Goal: Transaction & Acquisition: Download file/media

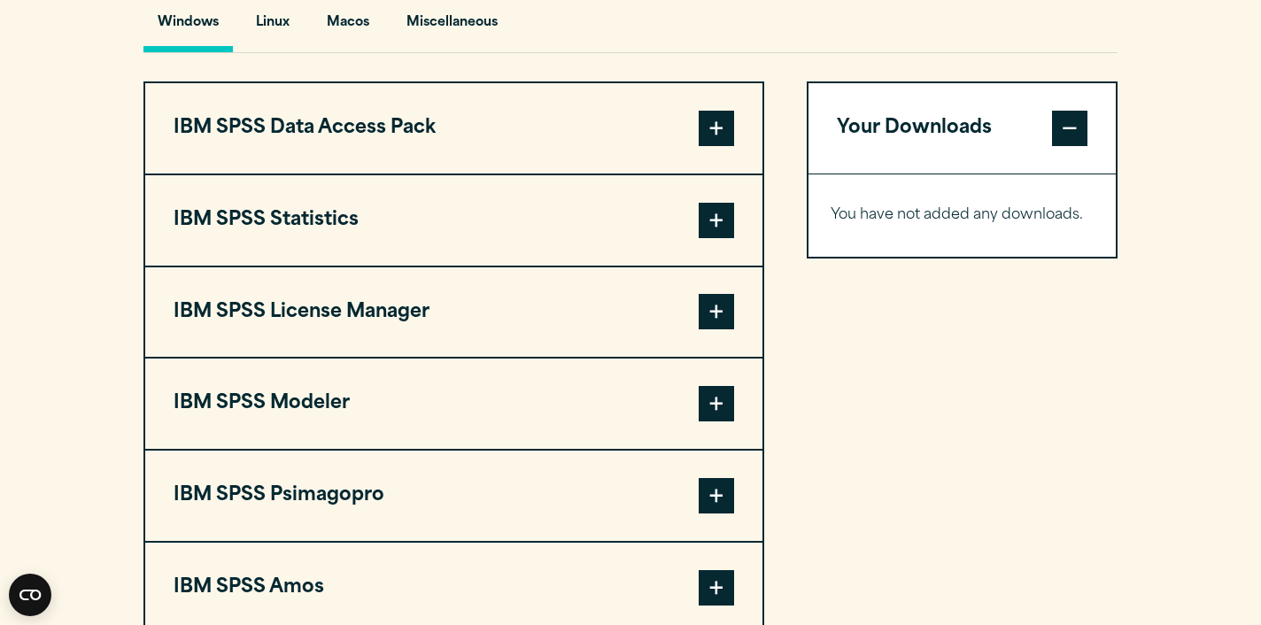
scroll to position [1355, 0]
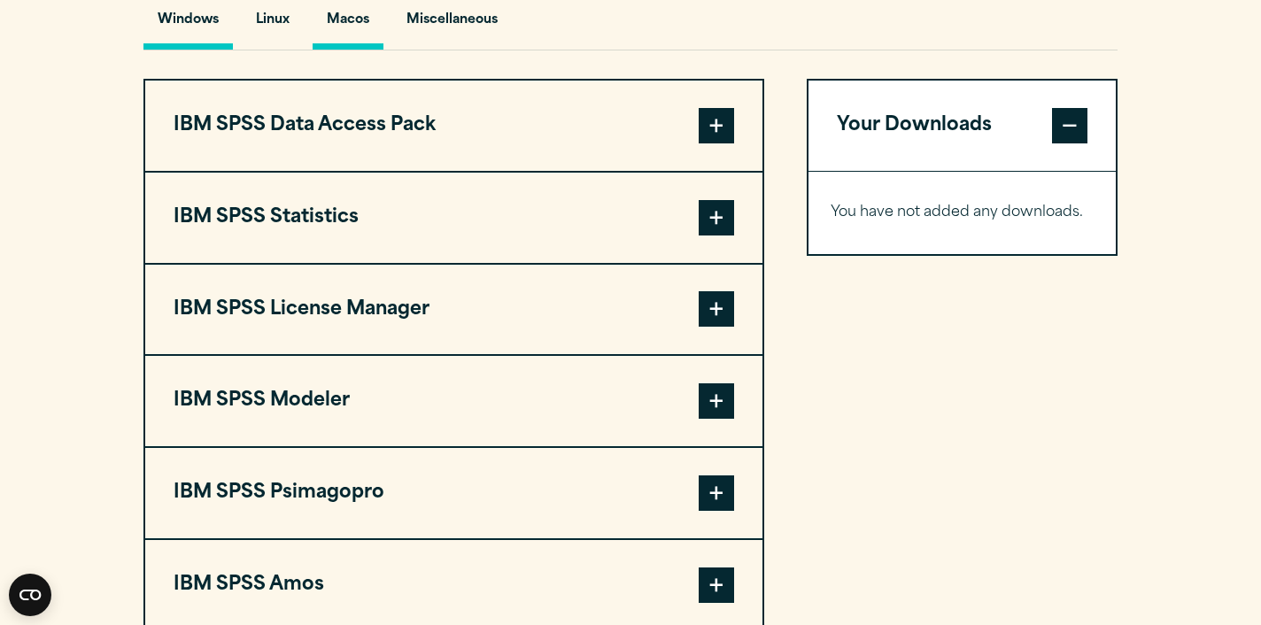
click at [338, 12] on button "Macos" at bounding box center [348, 24] width 71 height 50
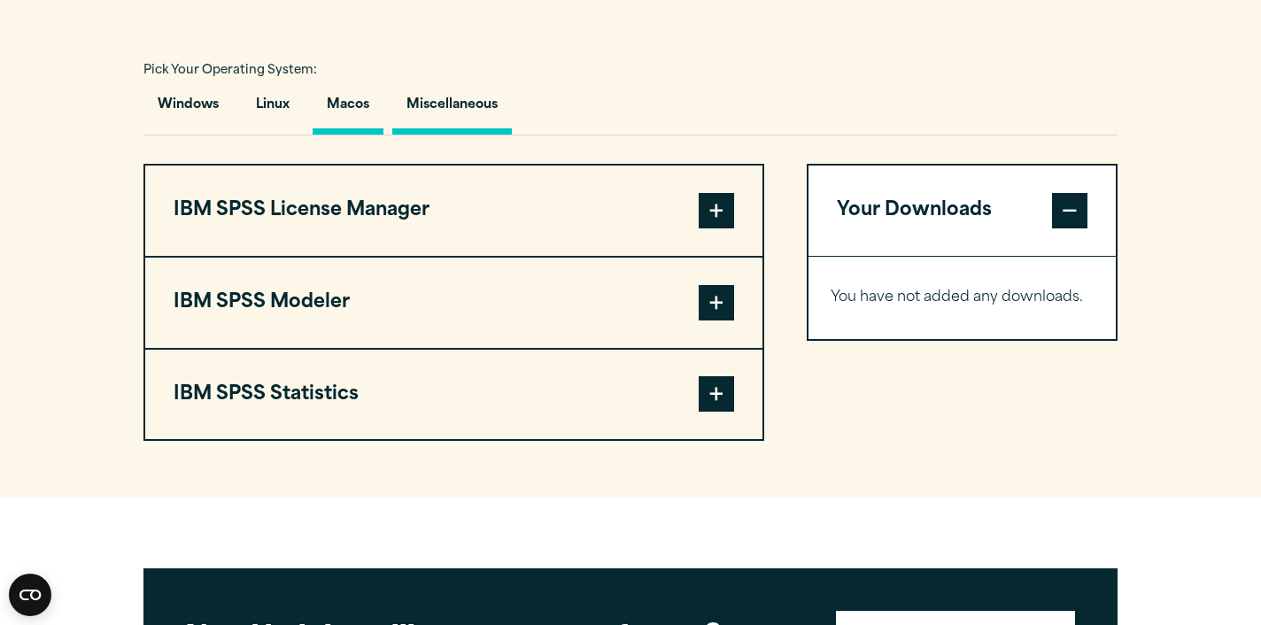
scroll to position [1271, 0]
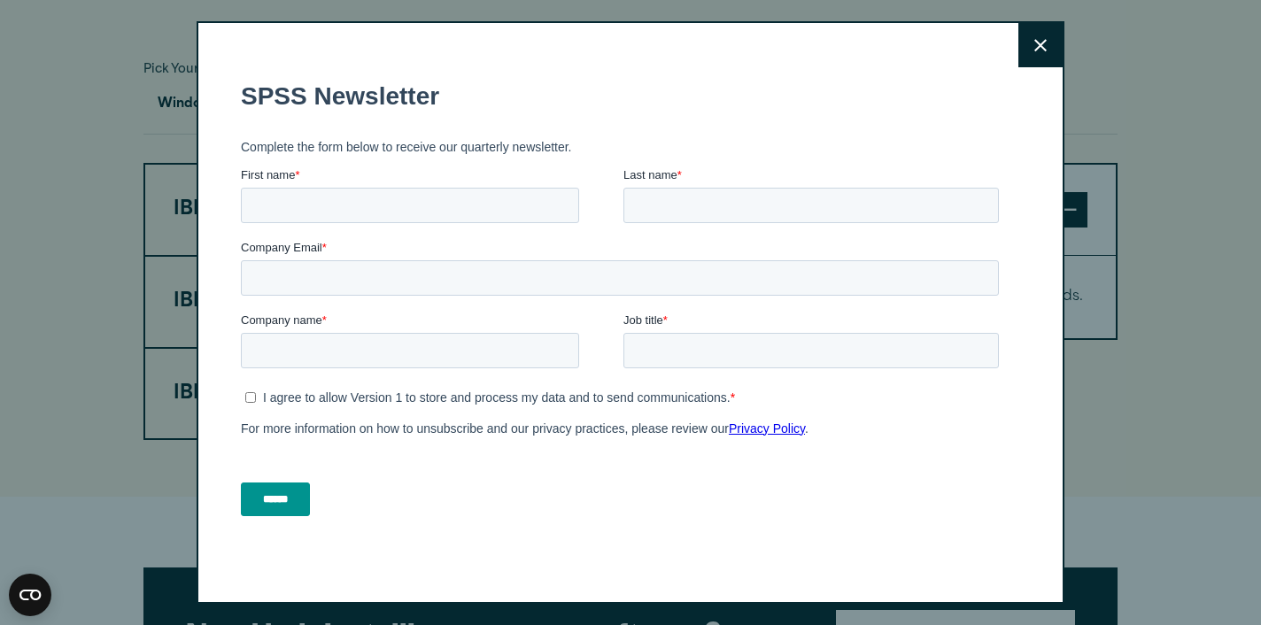
click at [1041, 51] on icon at bounding box center [1040, 45] width 12 height 13
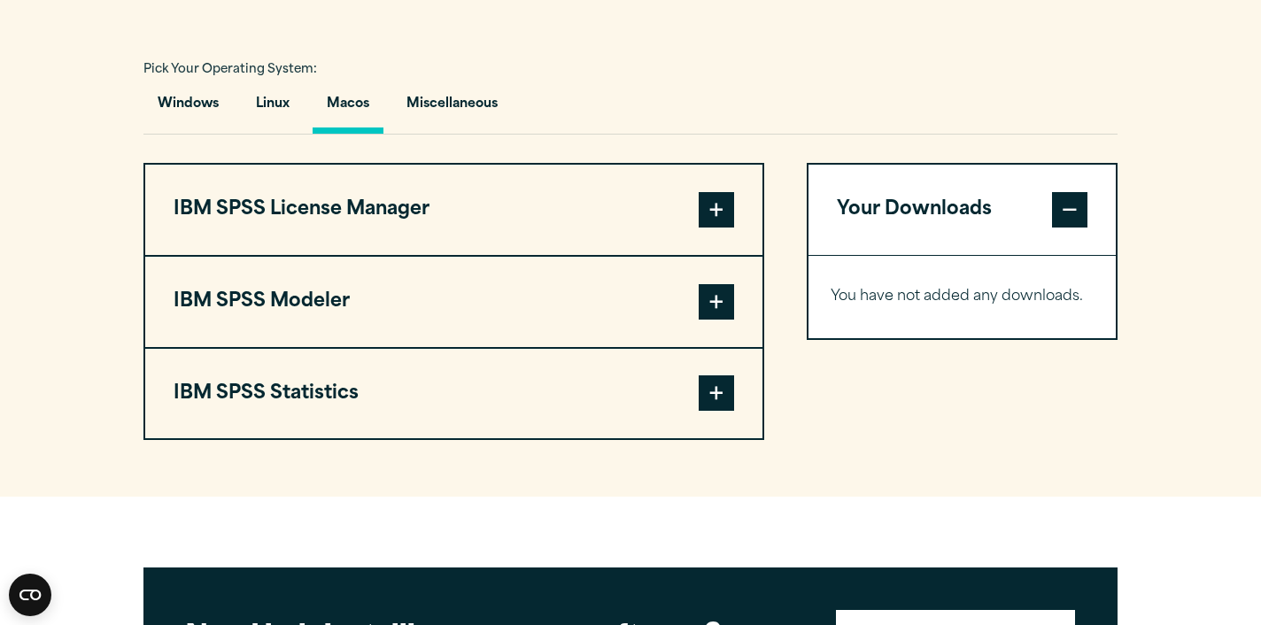
click at [720, 208] on span at bounding box center [715, 209] width 35 height 35
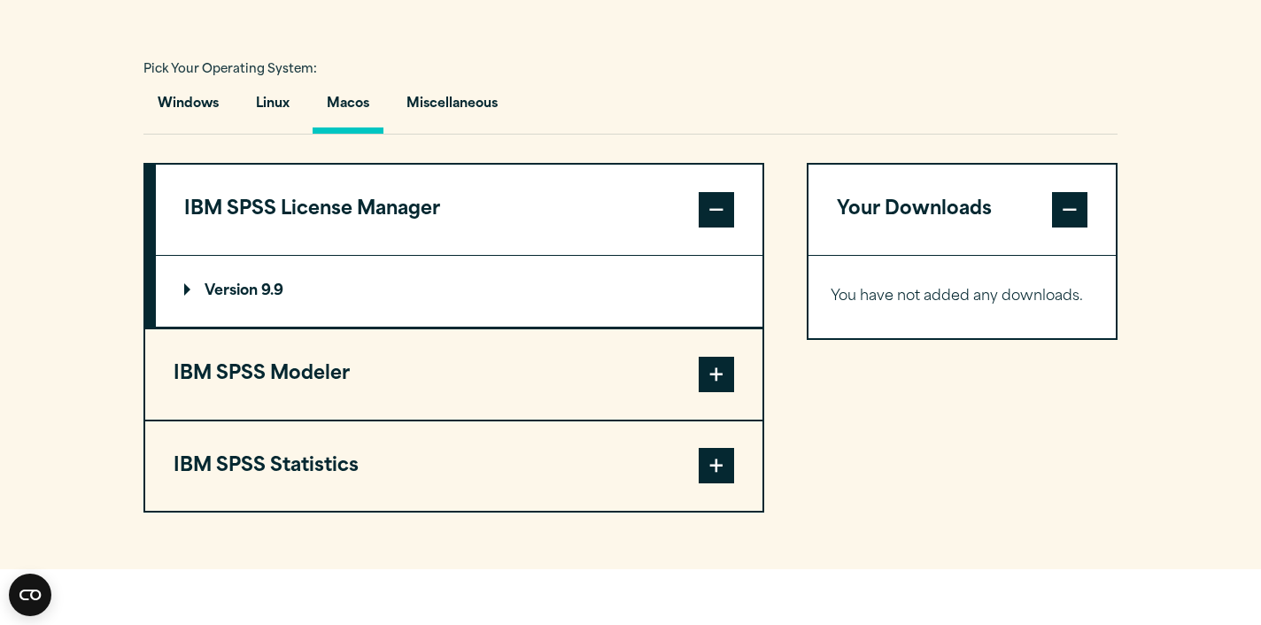
click at [726, 374] on span at bounding box center [715, 374] width 35 height 35
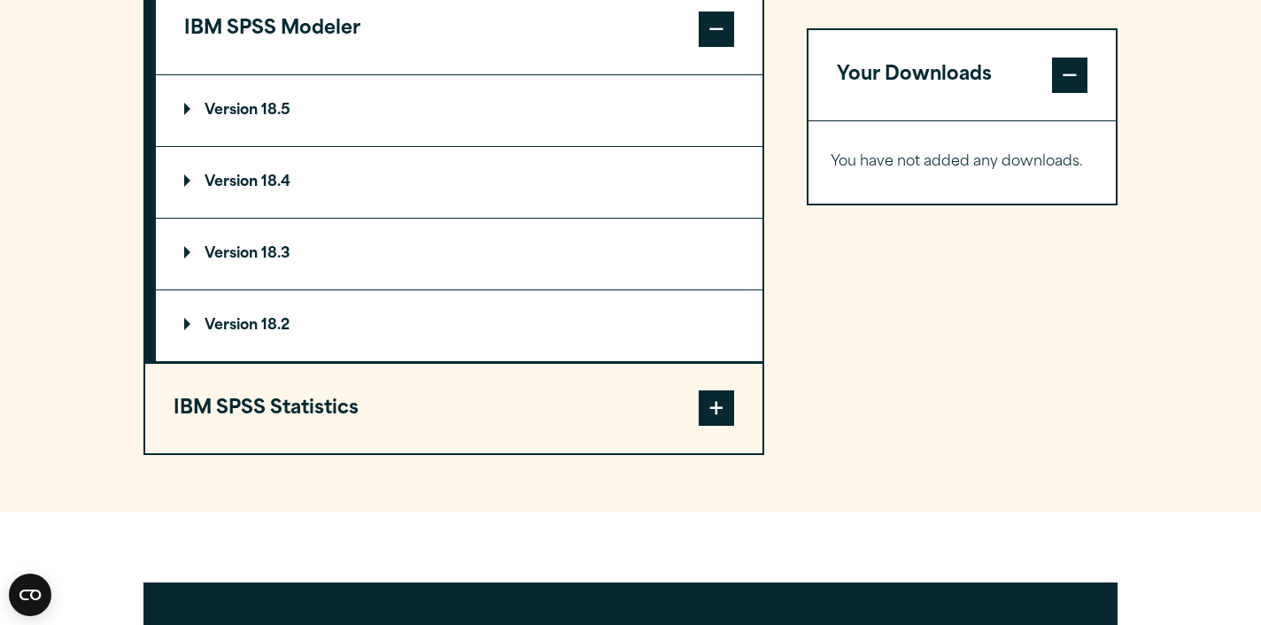
scroll to position [1586, 0]
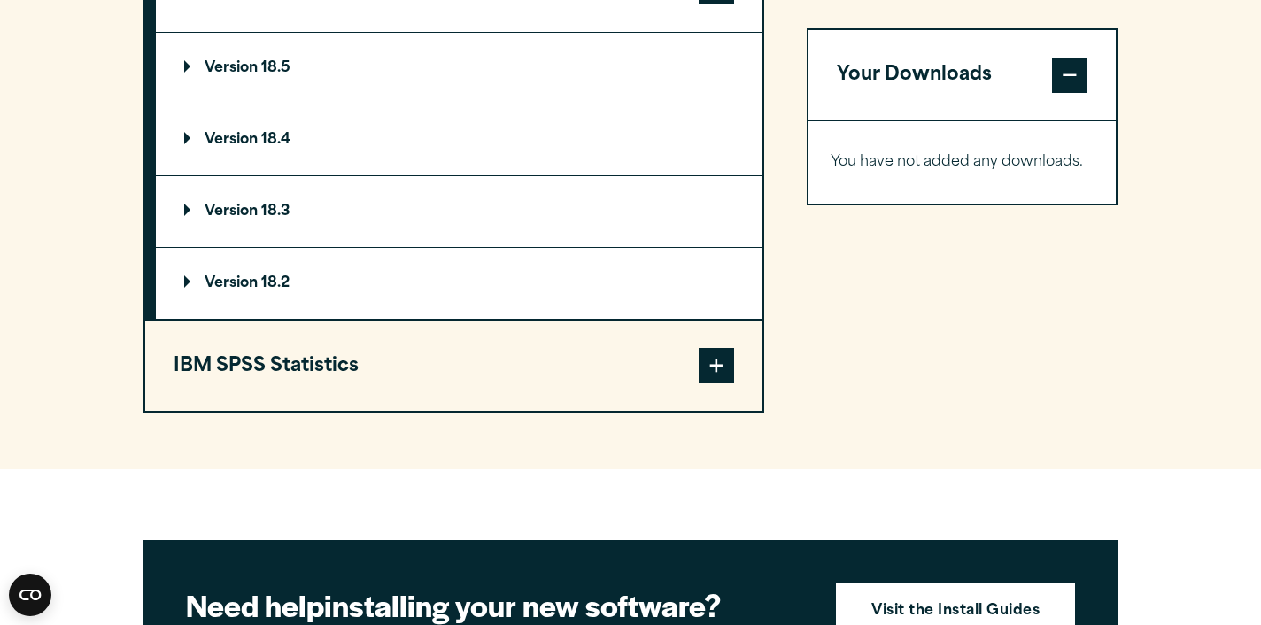
click at [729, 368] on span at bounding box center [715, 365] width 35 height 35
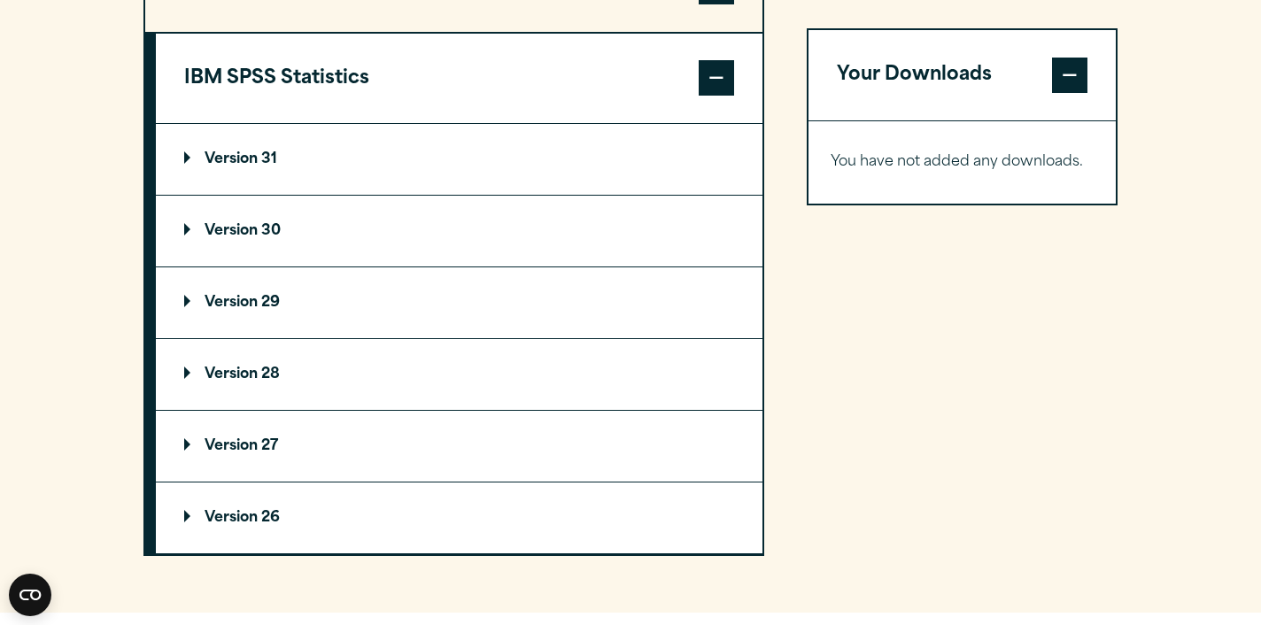
click at [251, 303] on p "Version 29" at bounding box center [232, 303] width 96 height 14
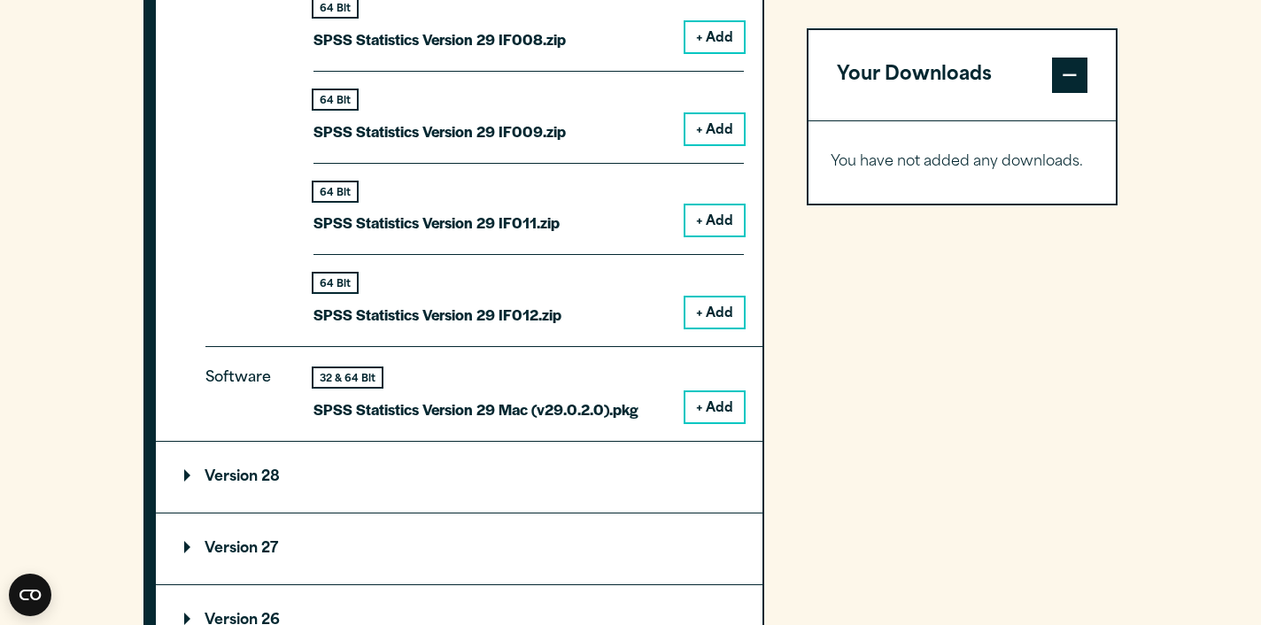
scroll to position [2420, 0]
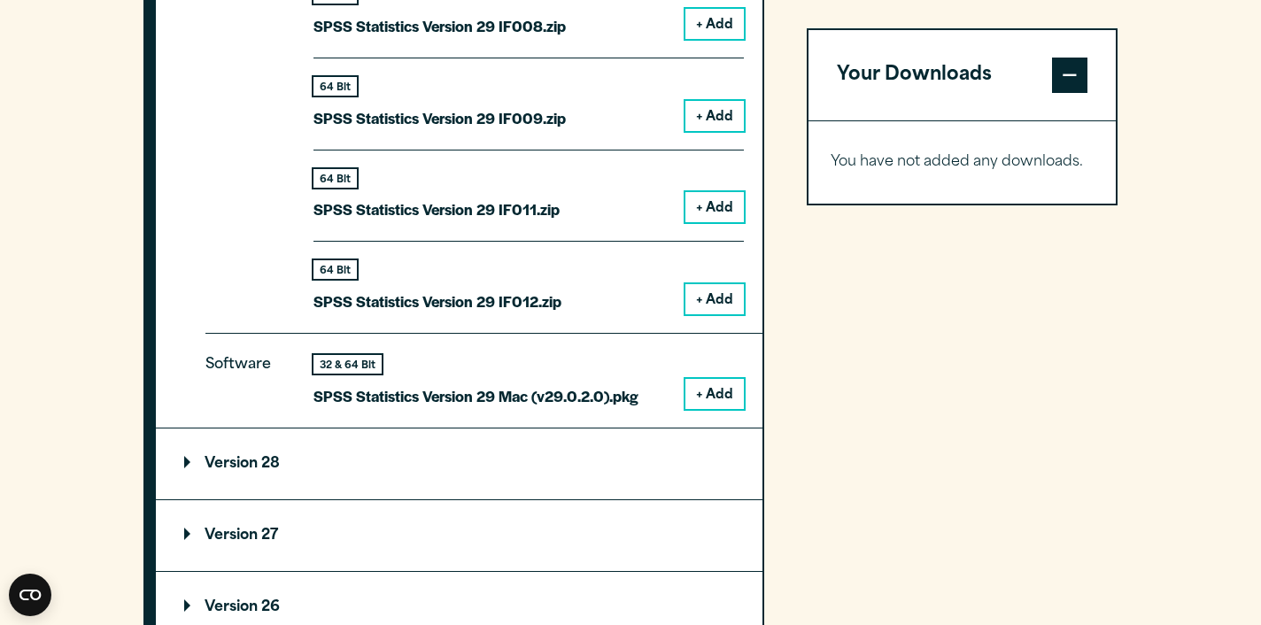
click at [714, 383] on button "+ Add" at bounding box center [714, 394] width 58 height 30
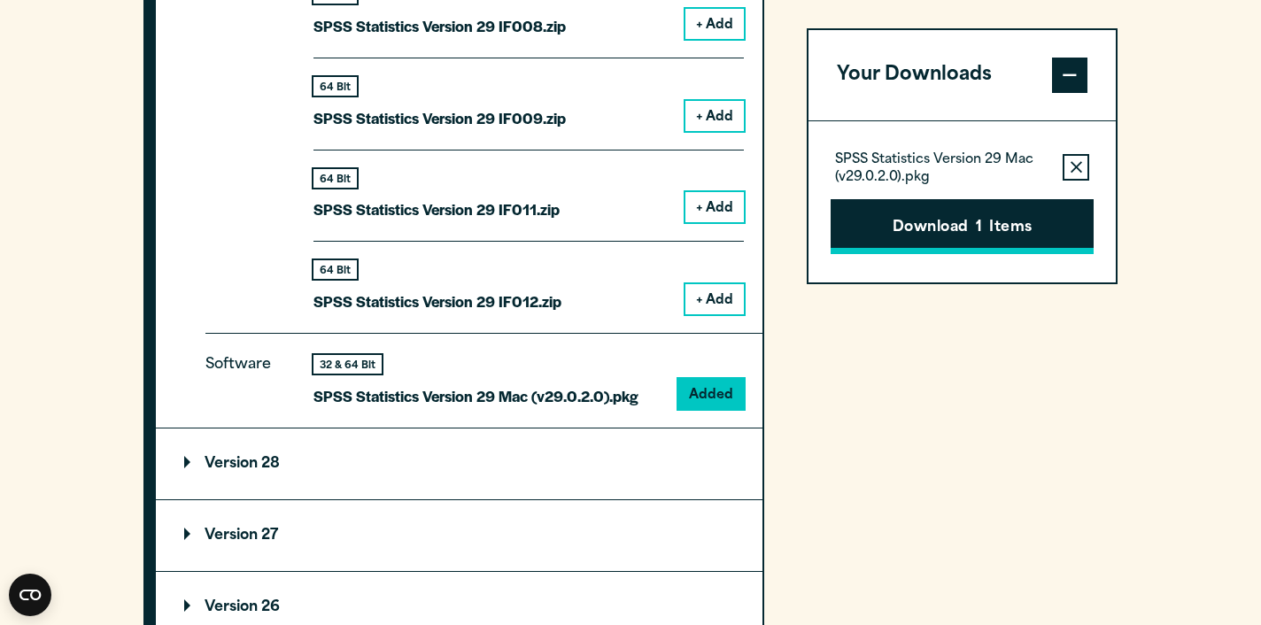
click at [961, 233] on button "Download 1 Items" at bounding box center [961, 226] width 263 height 55
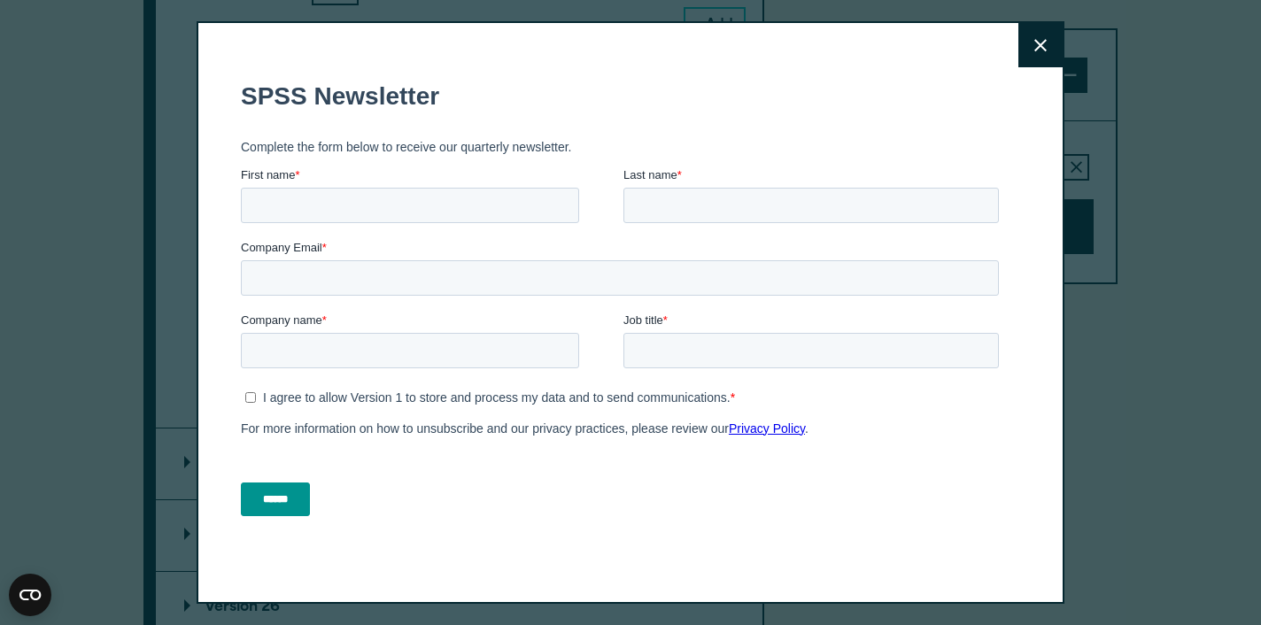
click at [1043, 45] on icon at bounding box center [1040, 45] width 12 height 13
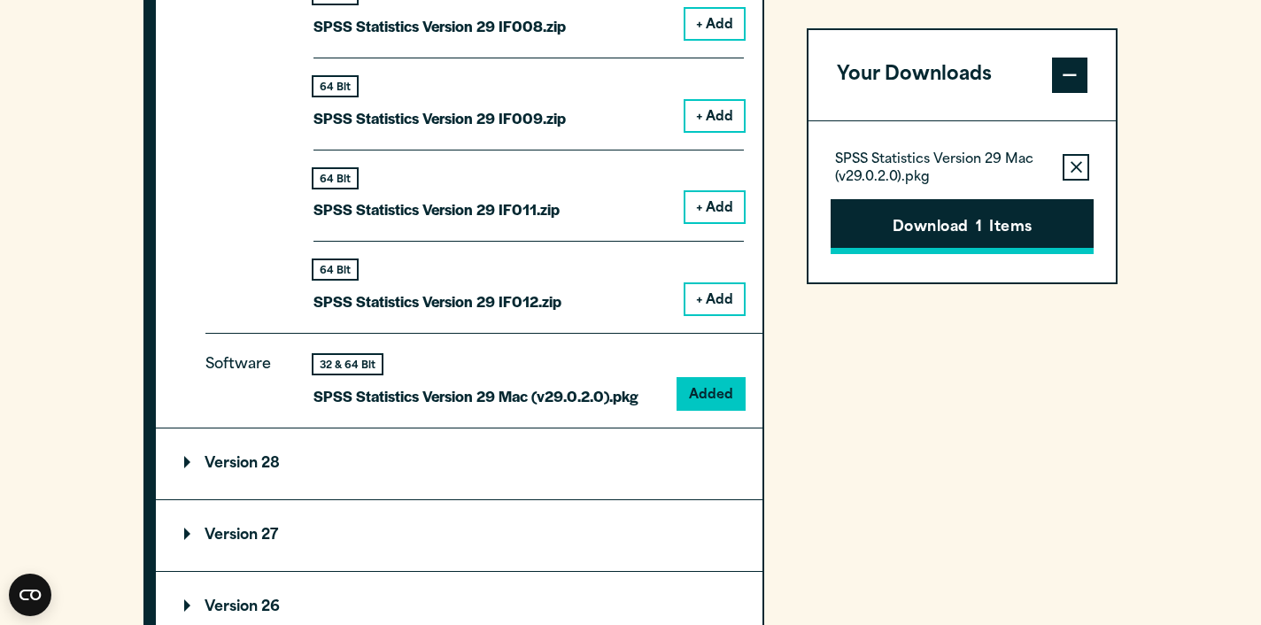
click at [884, 233] on button "Download 1 Items" at bounding box center [961, 226] width 263 height 55
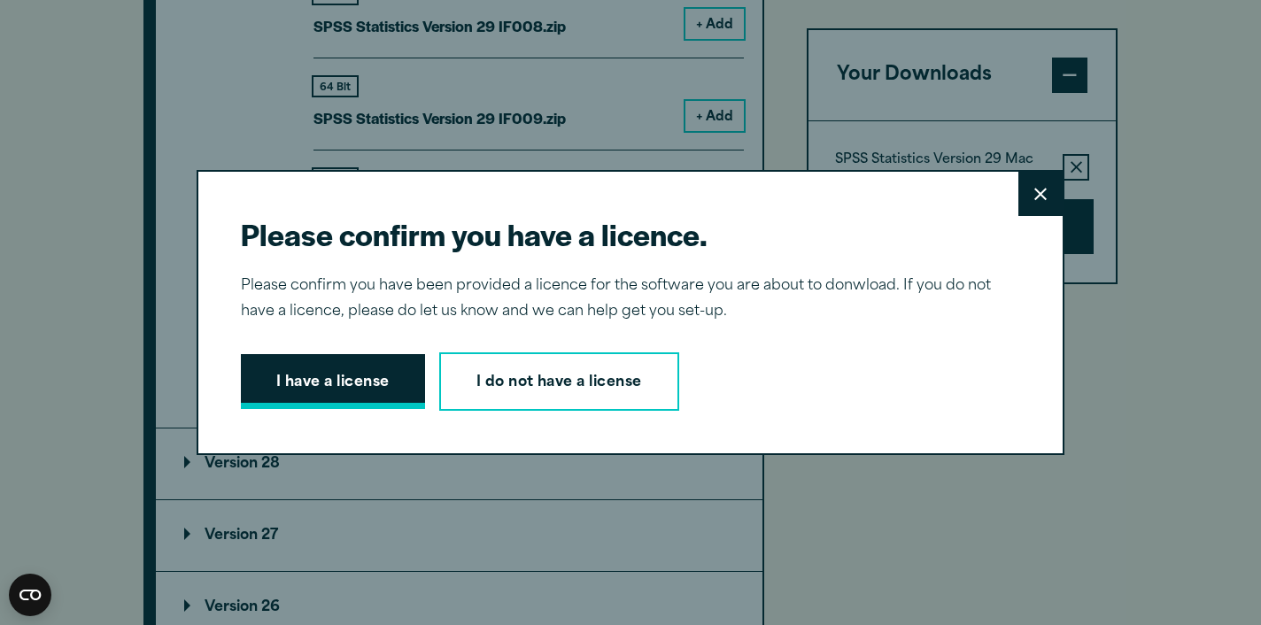
click at [315, 388] on button "I have a license" at bounding box center [333, 381] width 184 height 55
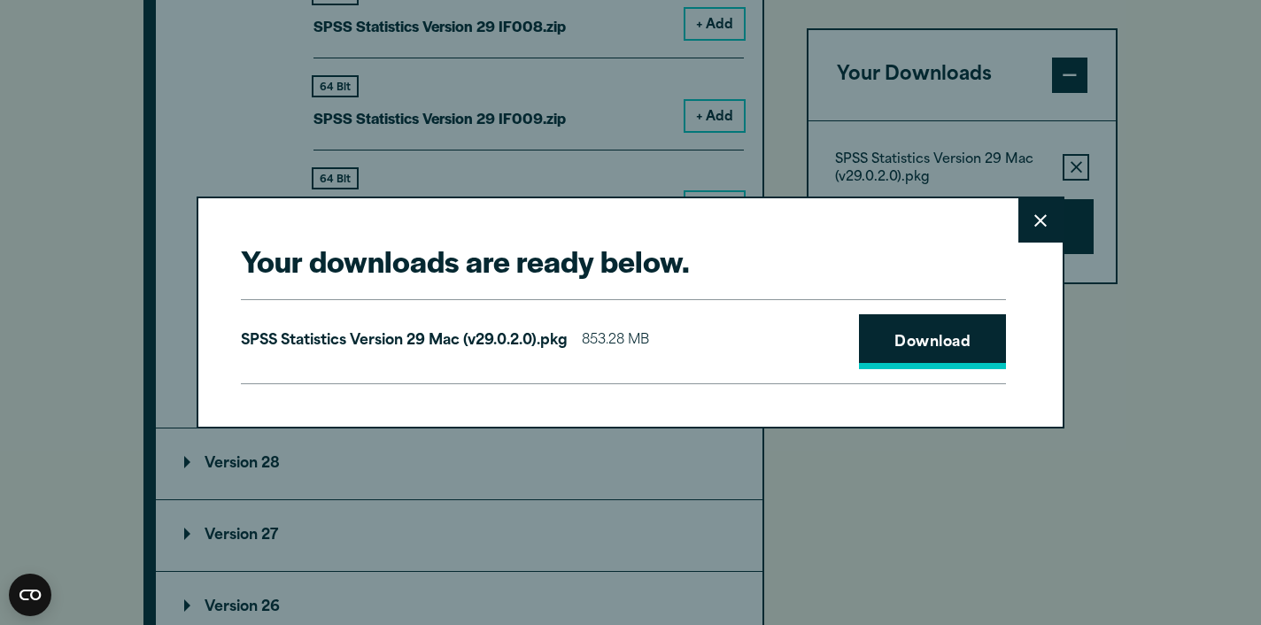
click at [914, 342] on link "Download" at bounding box center [932, 341] width 147 height 55
click at [1040, 217] on icon at bounding box center [1040, 220] width 12 height 13
